Goal: Information Seeking & Learning: Learn about a topic

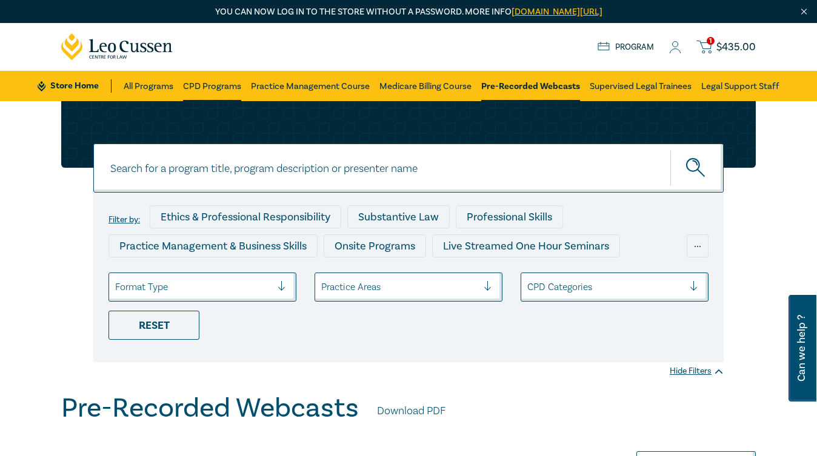
click at [202, 84] on link "CPD Programs" at bounding box center [212, 86] width 58 height 30
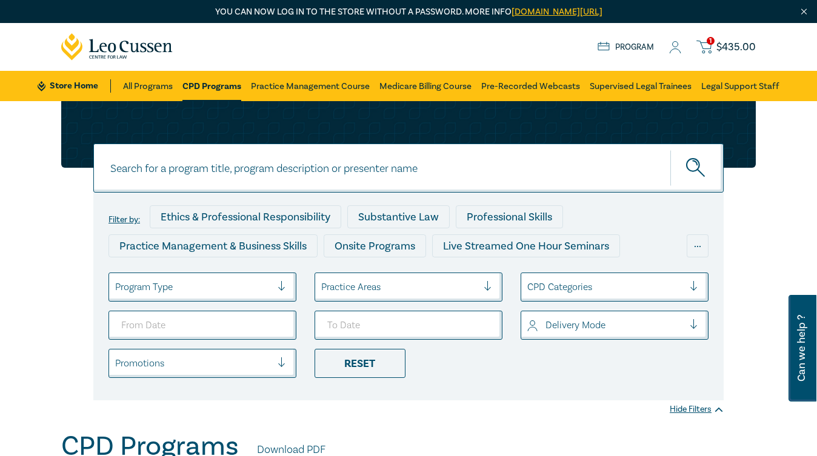
click at [736, 41] on span "$ 435.00" at bounding box center [736, 47] width 39 height 13
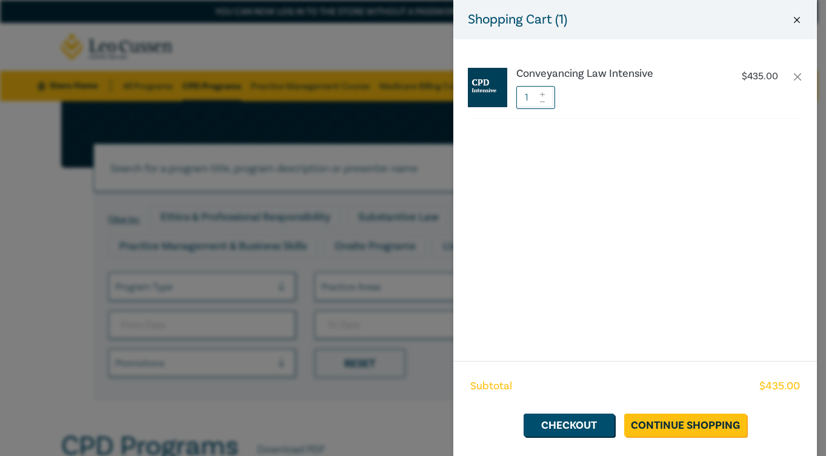
click at [798, 18] on button "Close" at bounding box center [797, 20] width 11 height 11
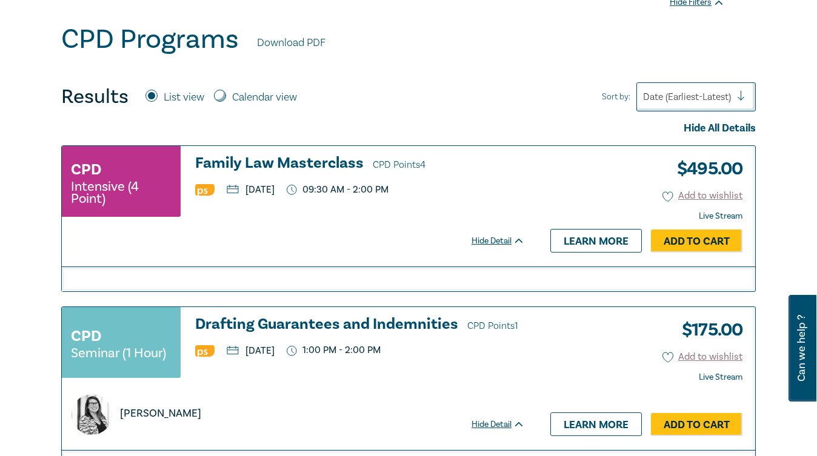
scroll to position [404, 0]
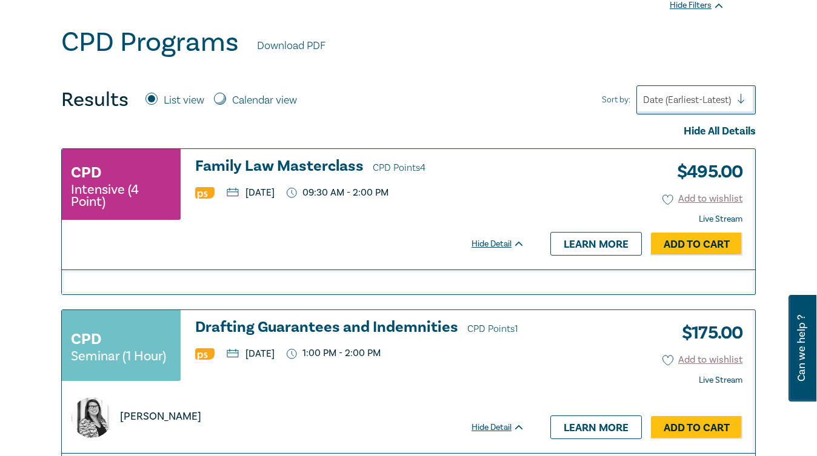
click at [267, 96] on label "Calendar view" at bounding box center [264, 101] width 65 height 16
click at [226, 96] on input "Calendar view" at bounding box center [220, 99] width 12 height 12
radio input "true"
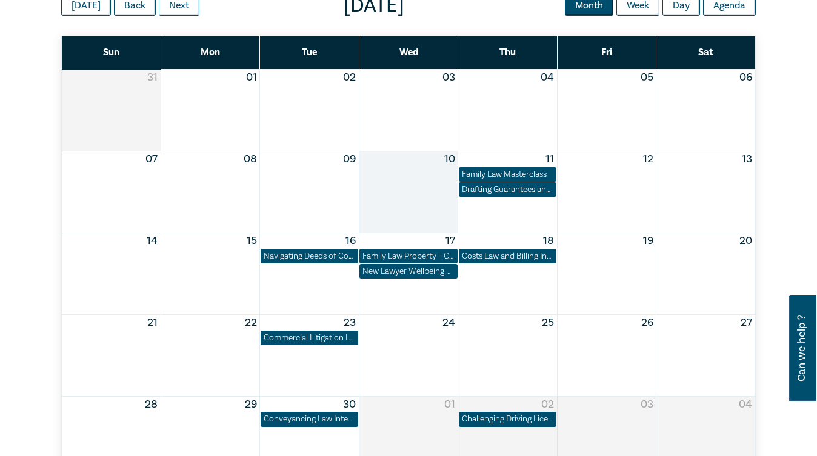
scroll to position [505, 0]
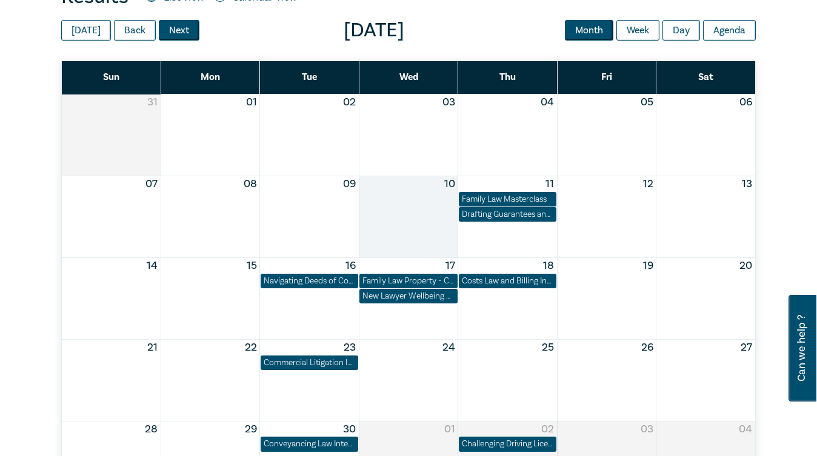
click at [175, 26] on button "Next" at bounding box center [179, 30] width 41 height 21
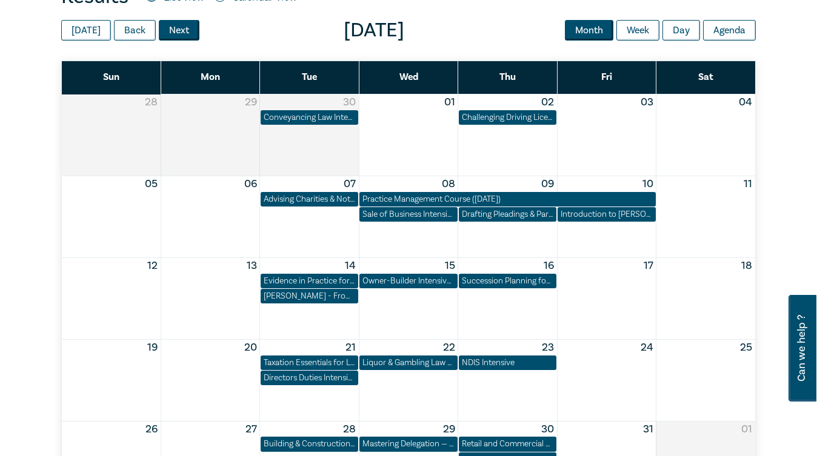
click at [175, 26] on button "Next" at bounding box center [179, 30] width 41 height 21
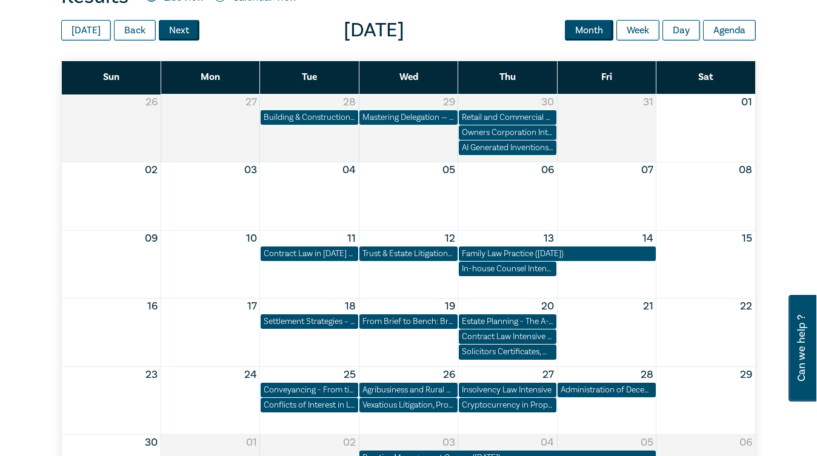
click at [175, 35] on button "Next" at bounding box center [179, 30] width 41 height 21
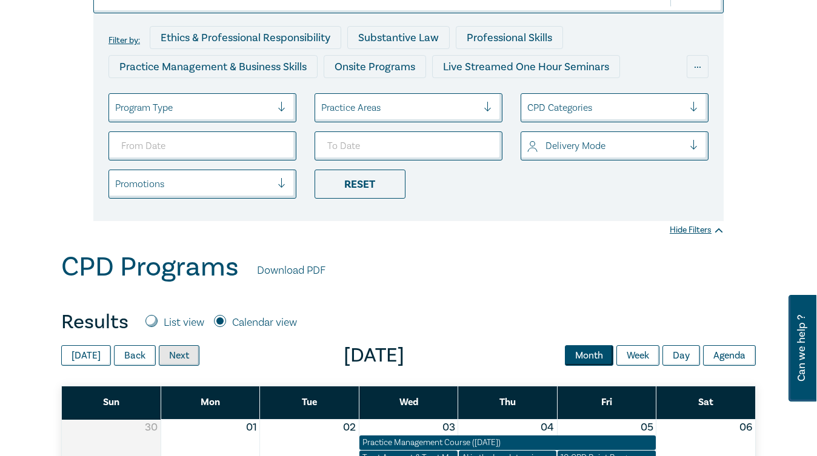
scroll to position [0, 0]
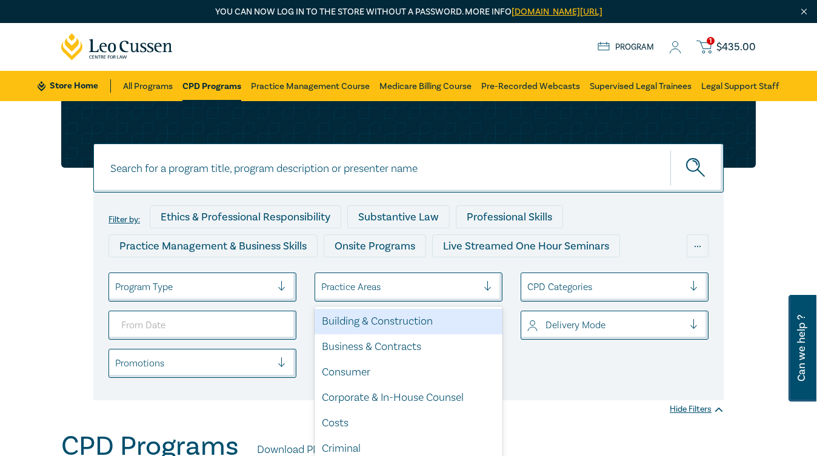
click at [364, 287] on div at bounding box center [399, 287] width 156 height 16
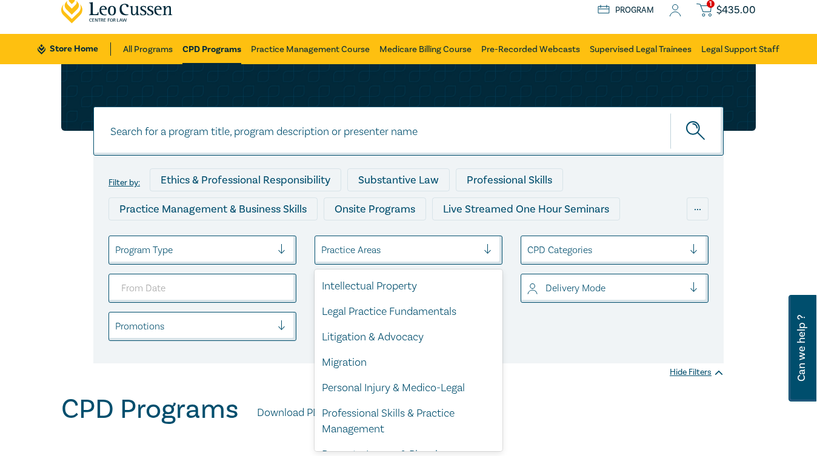
scroll to position [388, 0]
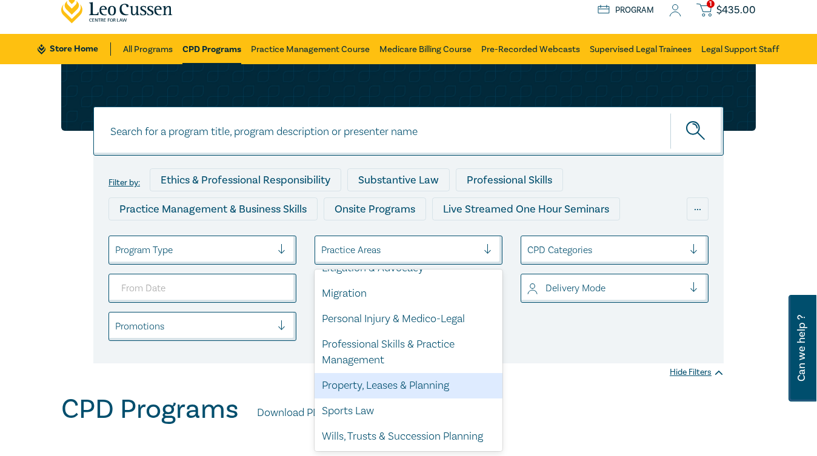
click at [357, 391] on div "Property, Leases & Planning" at bounding box center [409, 385] width 188 height 25
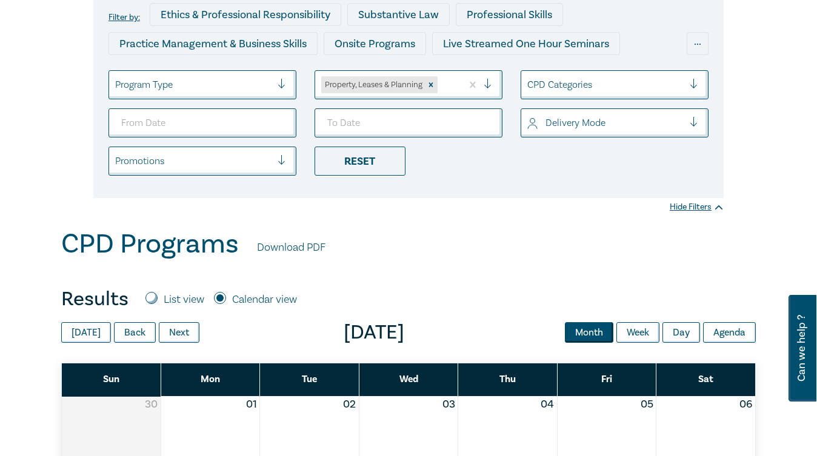
scroll to position [202, 0]
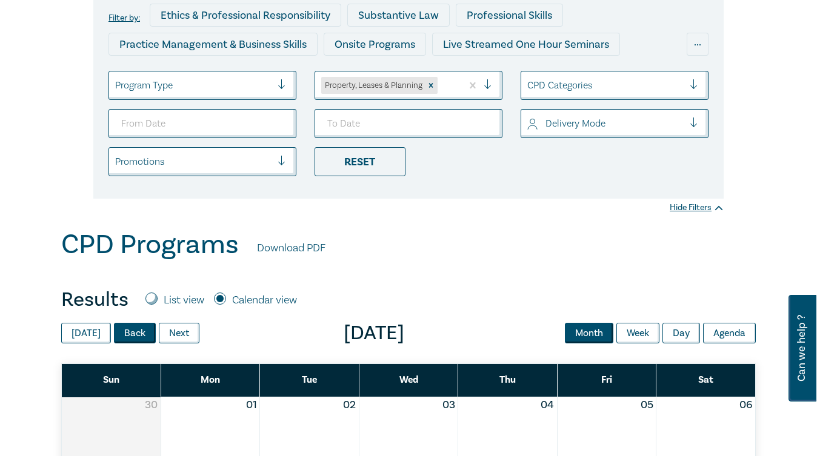
click at [138, 335] on button "Back" at bounding box center [135, 333] width 42 height 21
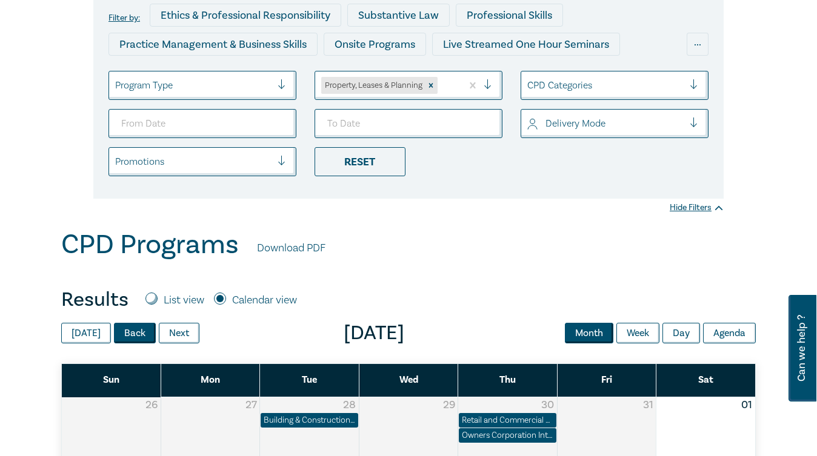
click at [139, 335] on button "Back" at bounding box center [135, 333] width 42 height 21
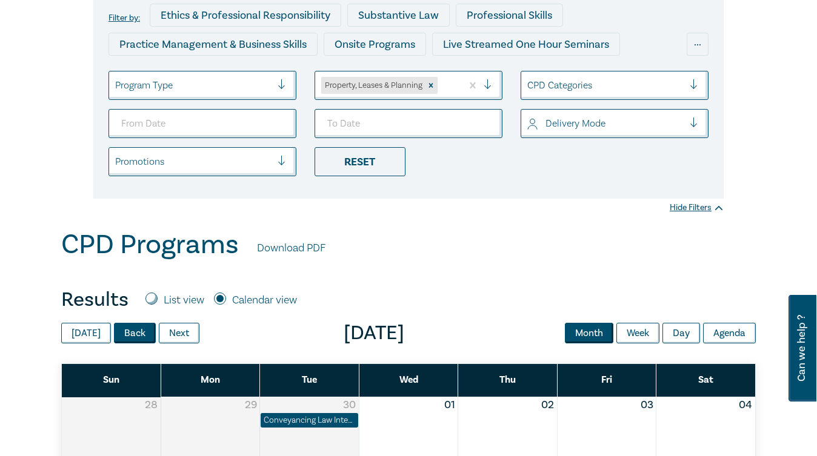
click at [141, 335] on button "Back" at bounding box center [135, 333] width 42 height 21
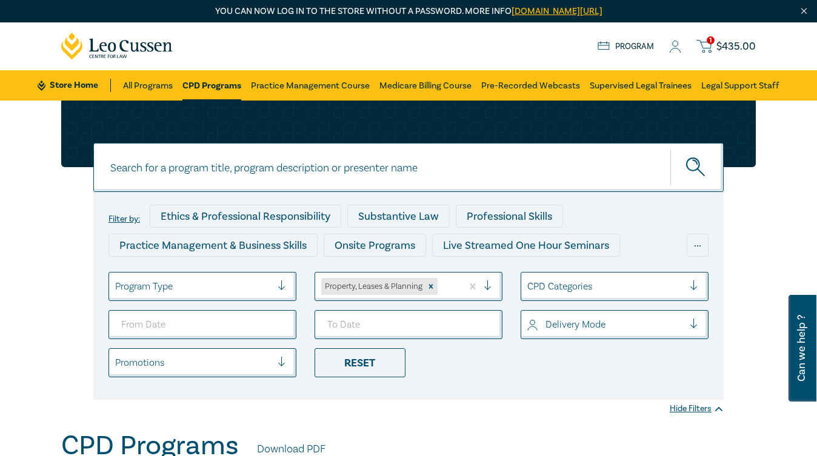
scroll to position [0, 0]
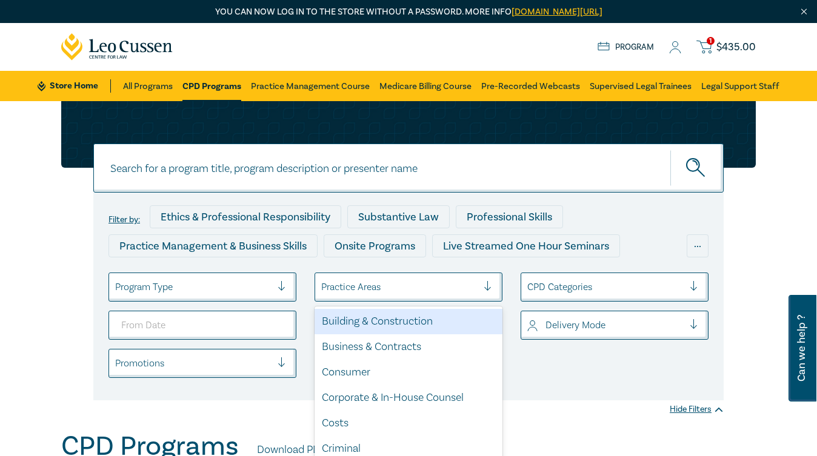
click at [482, 284] on div "Practice Areas" at bounding box center [399, 287] width 169 height 21
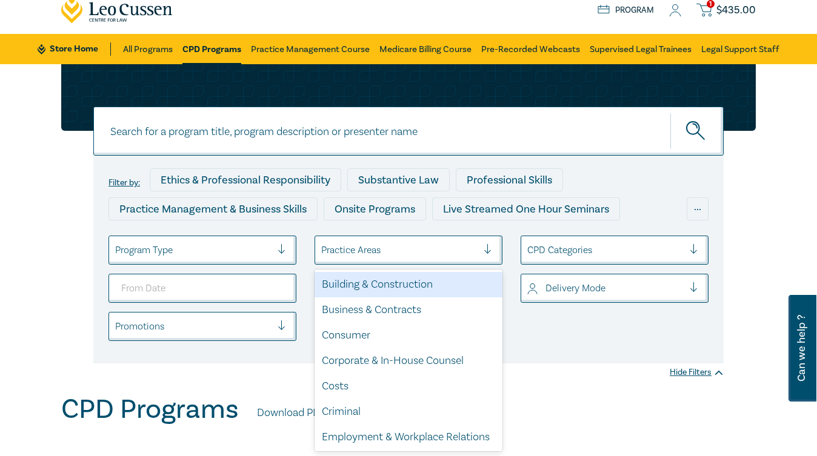
click at [244, 241] on div "Program Type" at bounding box center [193, 250] width 169 height 21
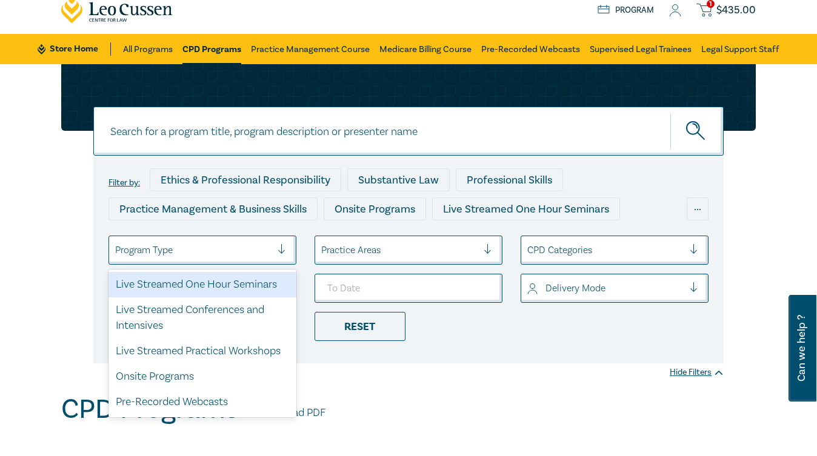
click at [292, 132] on input at bounding box center [408, 131] width 630 height 49
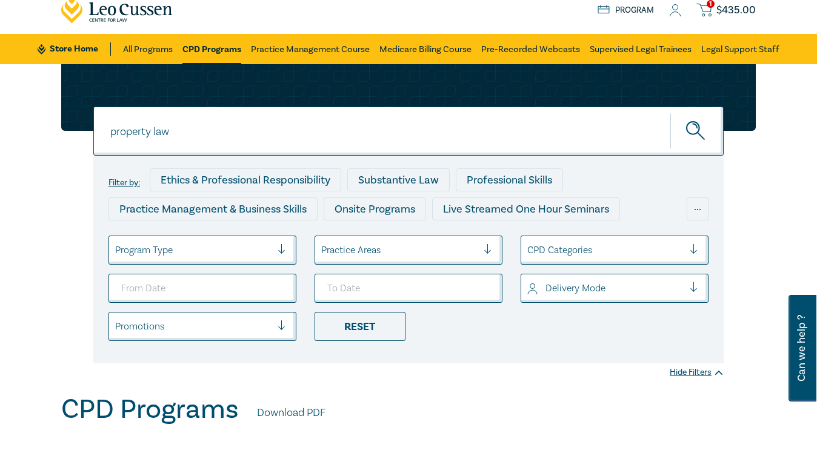
type input "property law"
click at [670, 113] on button "submit" at bounding box center [696, 131] width 53 height 37
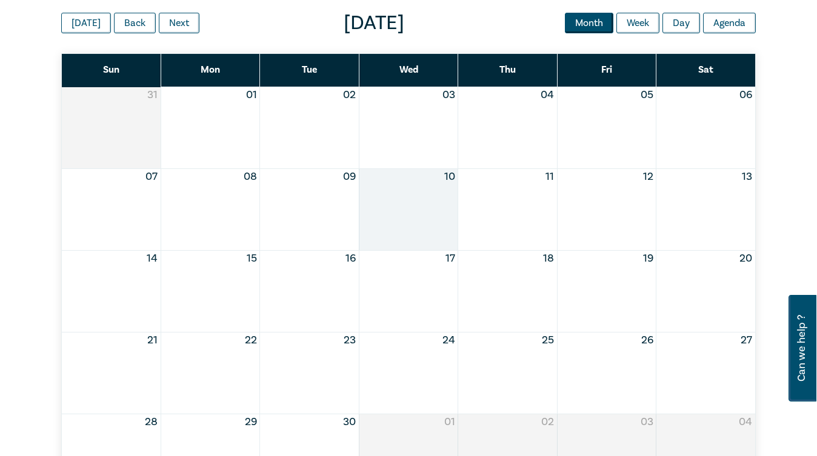
scroll to position [404, 0]
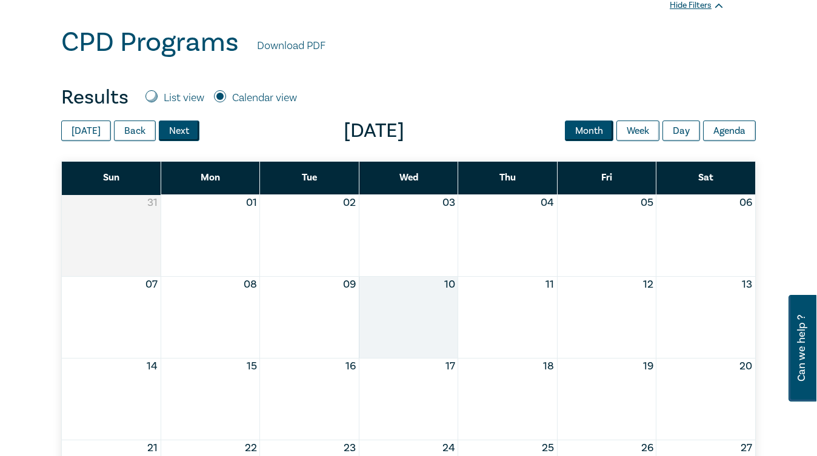
click at [189, 135] on button "Next" at bounding box center [179, 131] width 41 height 21
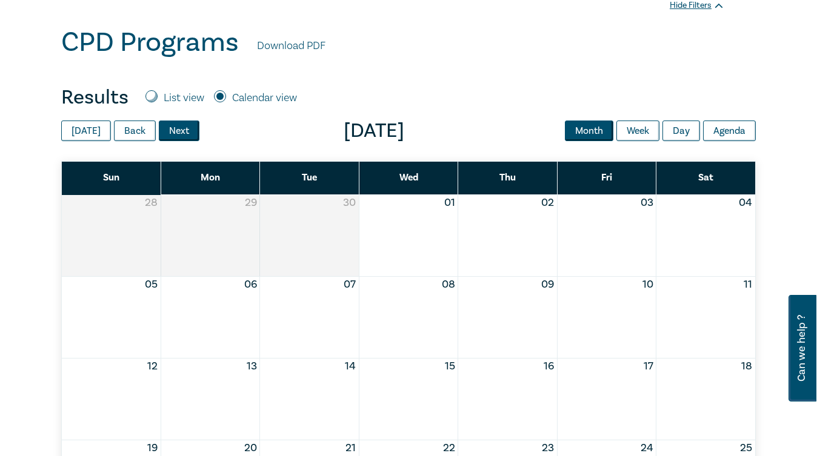
click at [189, 135] on button "Next" at bounding box center [179, 131] width 41 height 21
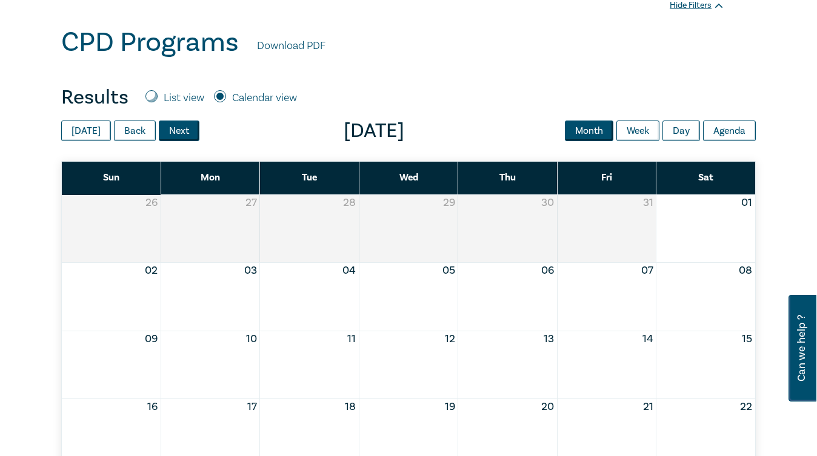
click at [189, 135] on button "Next" at bounding box center [179, 131] width 41 height 21
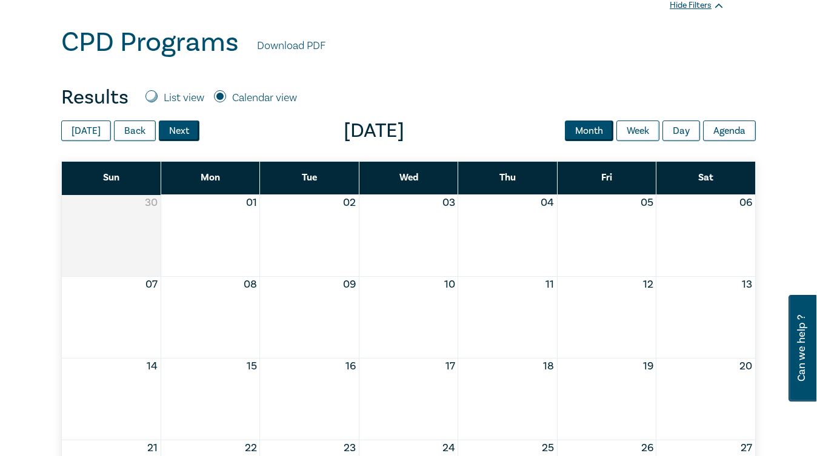
click at [189, 135] on button "Next" at bounding box center [179, 131] width 41 height 21
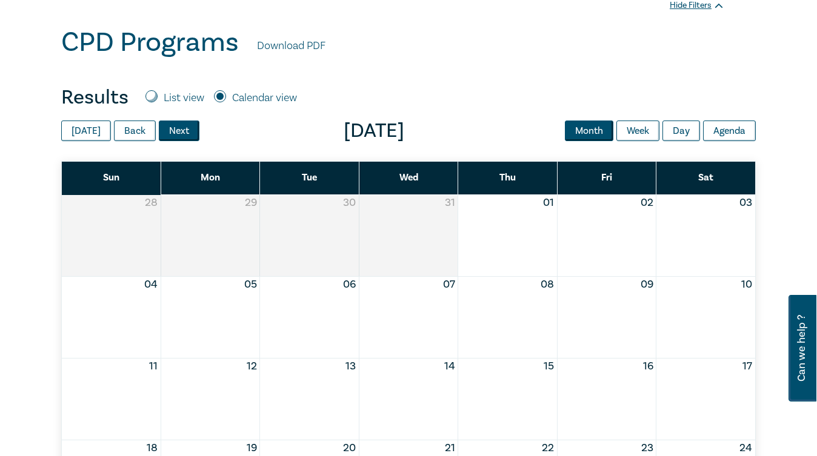
click at [189, 135] on button "Next" at bounding box center [179, 131] width 41 height 21
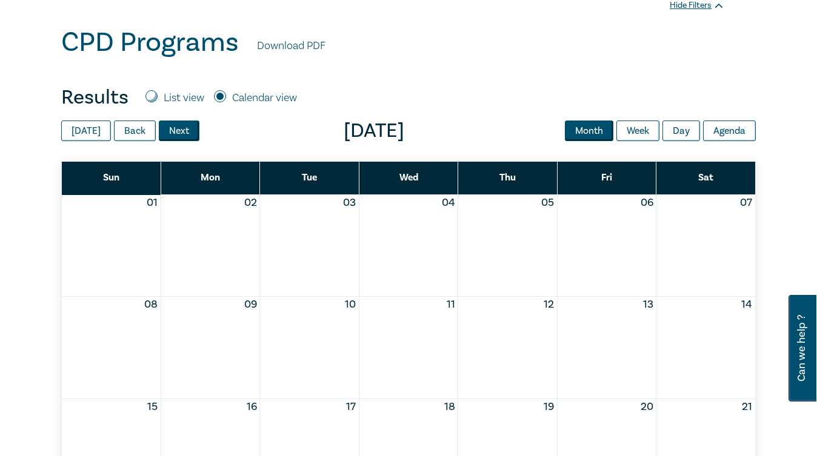
click at [189, 135] on button "Next" at bounding box center [179, 131] width 41 height 21
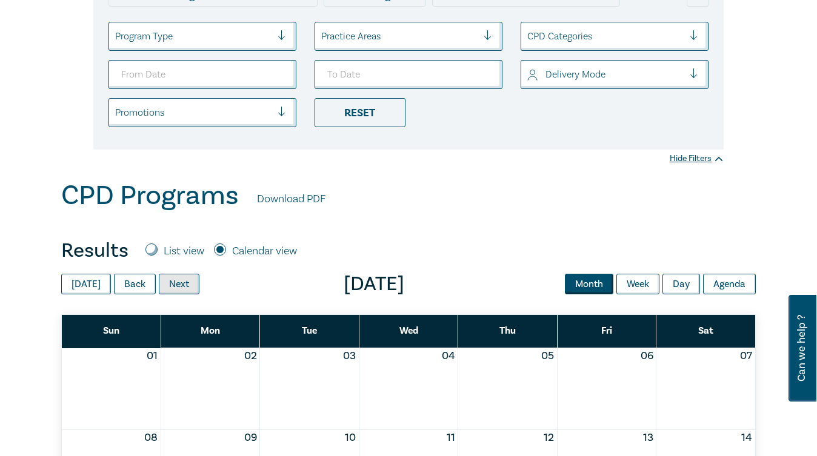
scroll to position [303, 0]
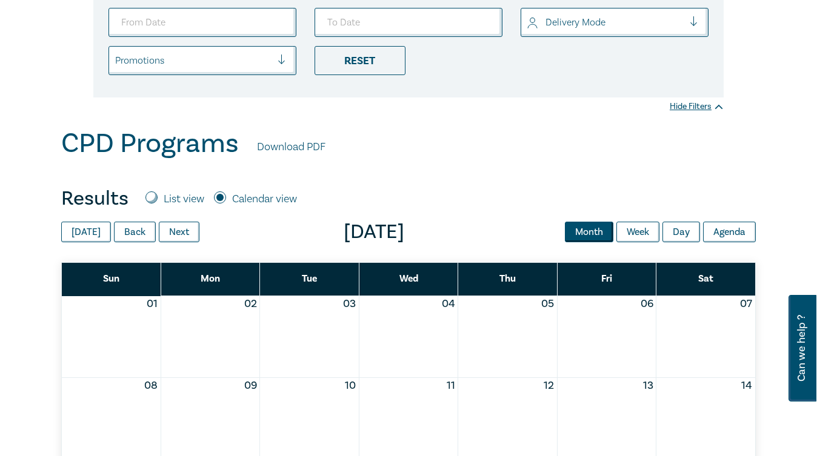
click at [155, 198] on input "List view" at bounding box center [151, 198] width 12 height 12
radio input "true"
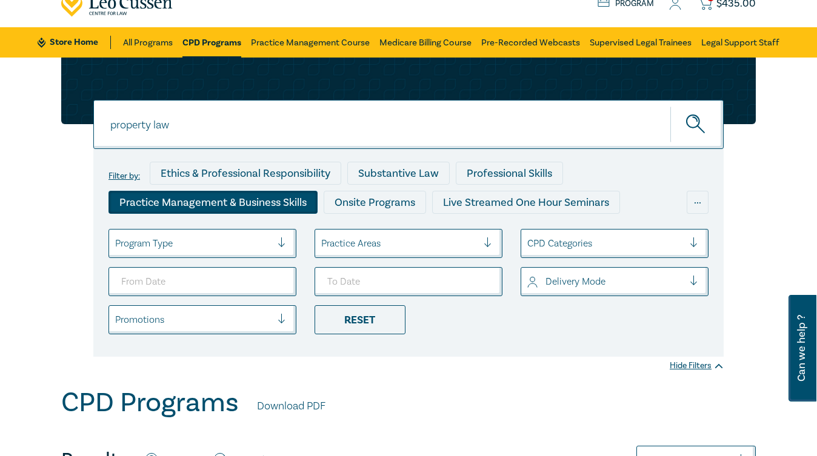
scroll to position [0, 0]
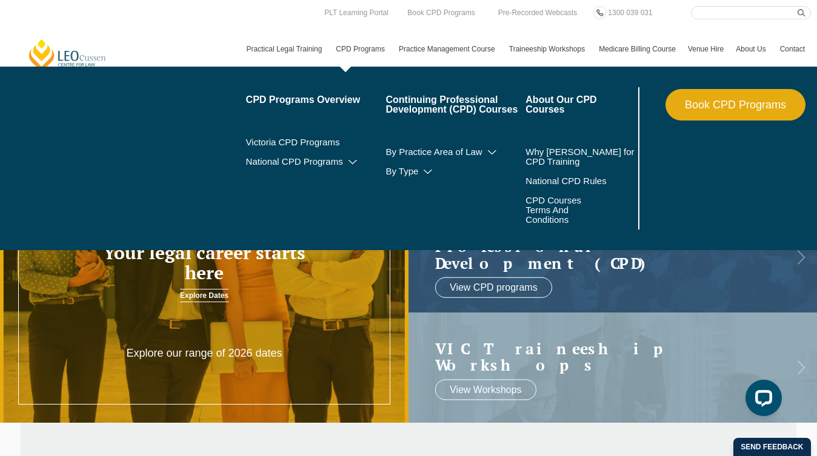
click at [369, 45] on link "CPD Programs" at bounding box center [361, 49] width 63 height 35
